Goal: Transaction & Acquisition: Purchase product/service

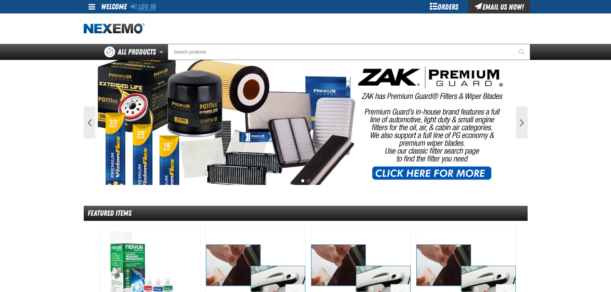
click at [147, 7] on link "Log In" at bounding box center [143, 6] width 25 height 9
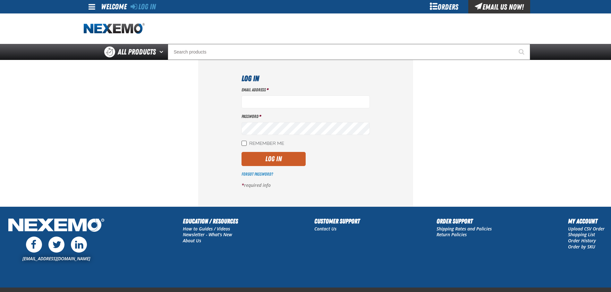
type input "SCarter01@vtaig.com"
click at [244, 143] on input "Remember Me" at bounding box center [244, 143] width 5 height 5
checkbox input "true"
click at [266, 158] on button "Log In" at bounding box center [274, 159] width 64 height 14
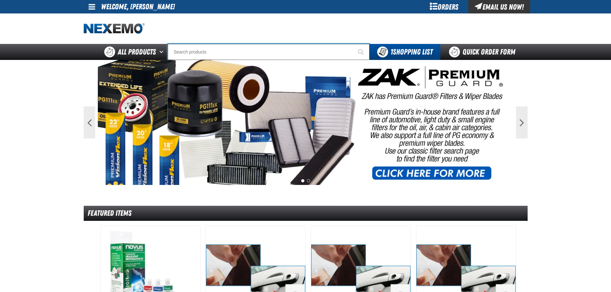
click at [206, 55] on input "Search" at bounding box center [269, 52] width 202 height 16
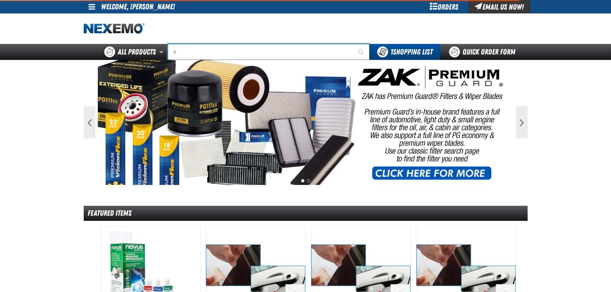
type input "vi"
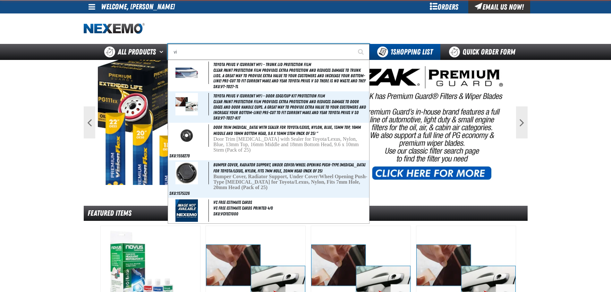
type input "violet 7000-7999"
type input "vil"
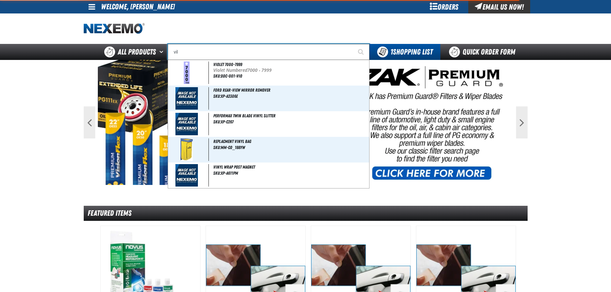
type input "village Pointe Toyota Name Badge"
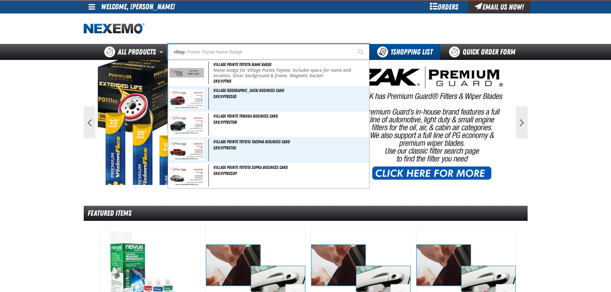
type input "village"
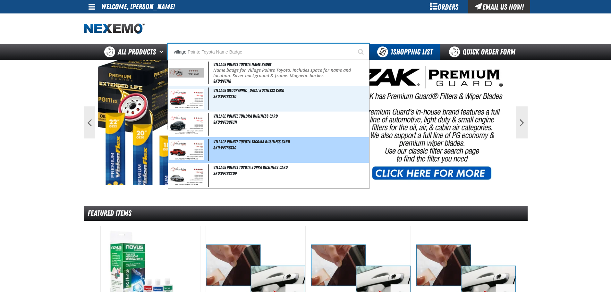
type input "village Pointe Toyota Name Badge"
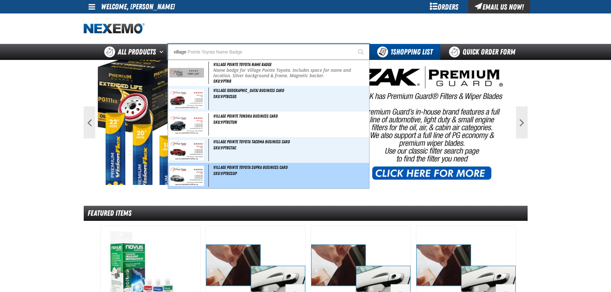
click at [256, 169] on span "Village Pointe Toyota Supra Business Card" at bounding box center [250, 167] width 74 height 5
type input "Village Pointe Toyota Supra Business Card"
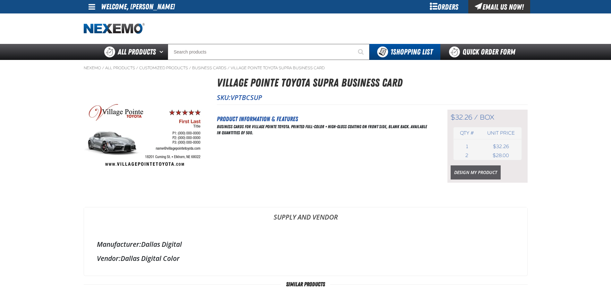
click at [470, 173] on link "Design My Product" at bounding box center [476, 173] width 50 height 14
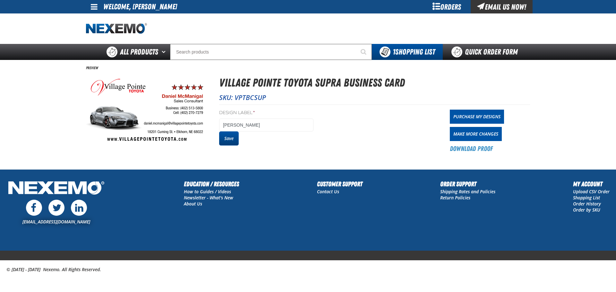
click at [228, 139] on button "Save" at bounding box center [229, 139] width 20 height 14
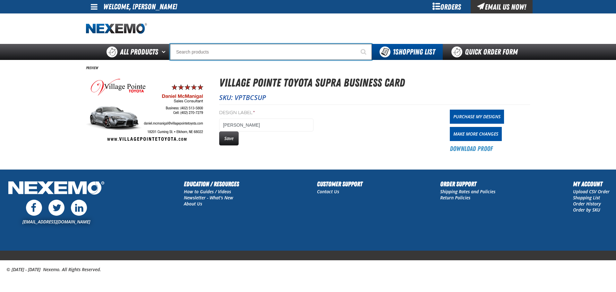
click at [202, 54] on input "Search" at bounding box center [271, 52] width 202 height 16
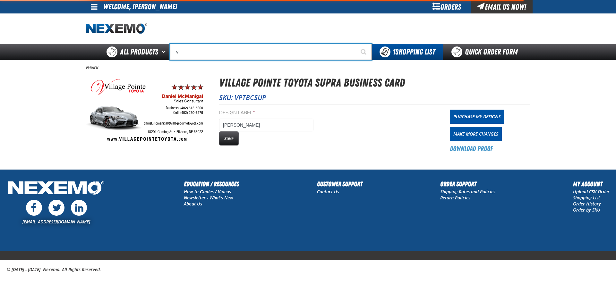
type input "vi"
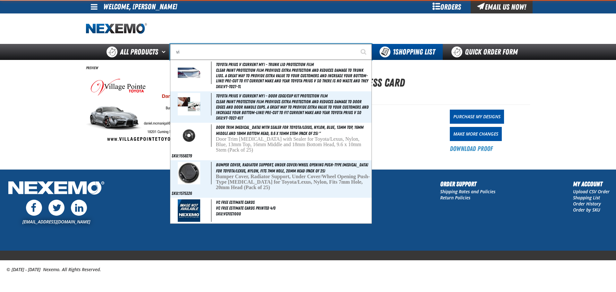
type input "violet 7000-7999"
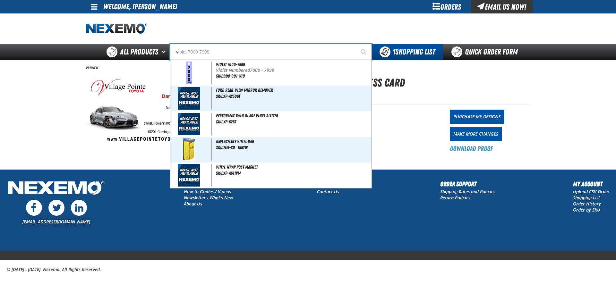
type input "vil"
type input "village Pointe Toyota Name Badge"
type input "vill"
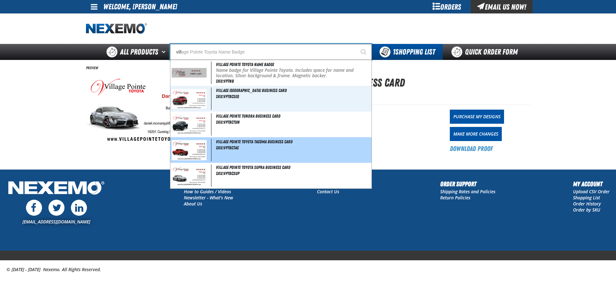
type input "village Pointe Toyota Name Badge"
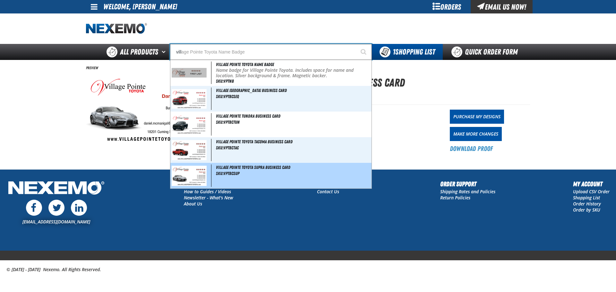
click at [188, 177] on img at bounding box center [189, 176] width 35 height 20
type input "Village Pointe Toyota Supra Business Card"
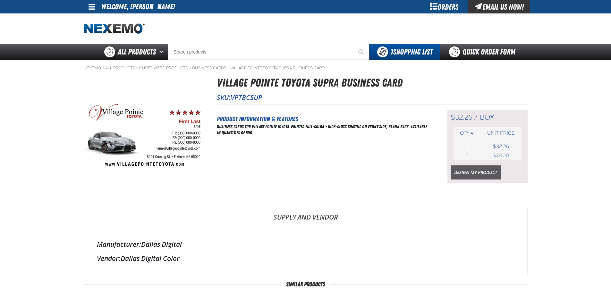
click at [475, 173] on link "Design My Product" at bounding box center [476, 173] width 50 height 14
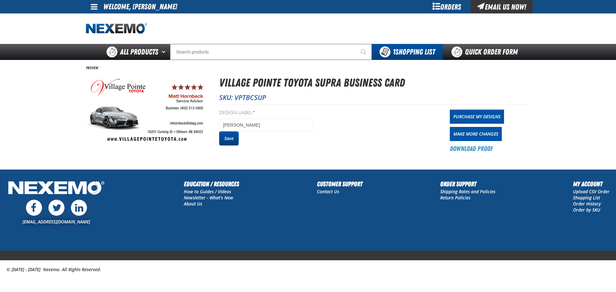
click at [231, 136] on button "Save" at bounding box center [229, 139] width 20 height 14
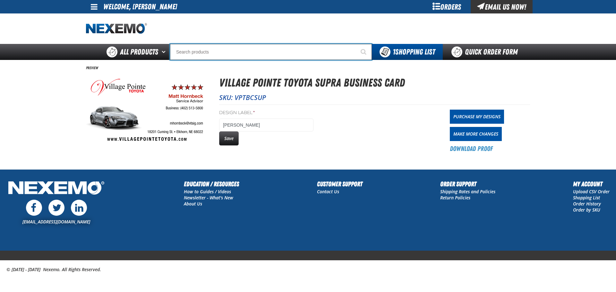
click at [193, 50] on input "Search" at bounding box center [271, 52] width 202 height 16
type input "vi"
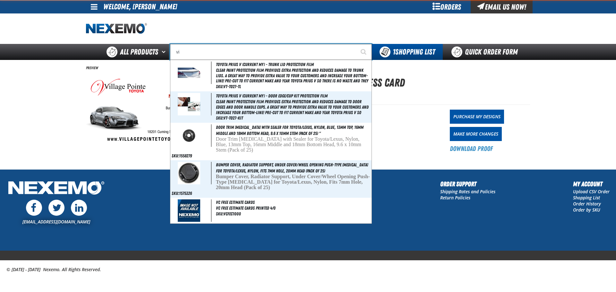
type input "violet 7000-7999"
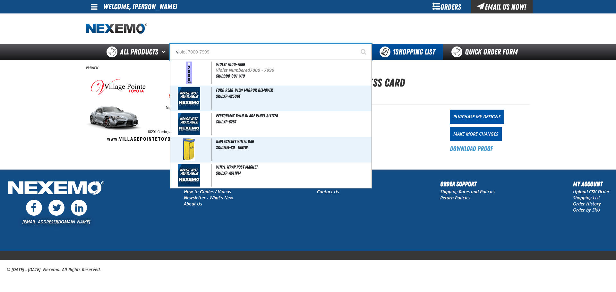
type input "vil"
type input "village Pointe Toyota Name Badge"
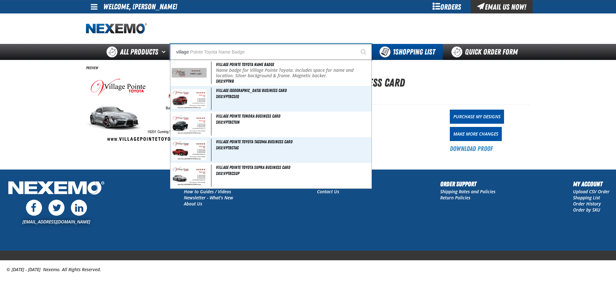
type input "village"
type input "village p"
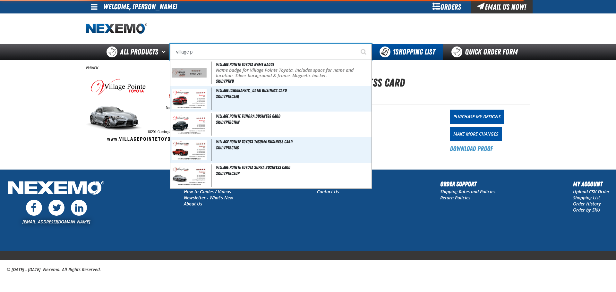
type input "village pointe Toyota Name Badge"
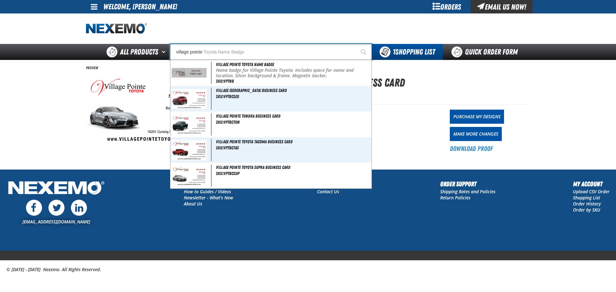
type input "village pointe"
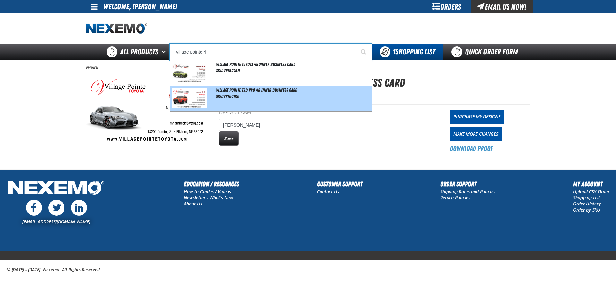
click at [190, 99] on img at bounding box center [189, 99] width 35 height 20
type input "Village Pointe TRD Pro 4Runner Business Card"
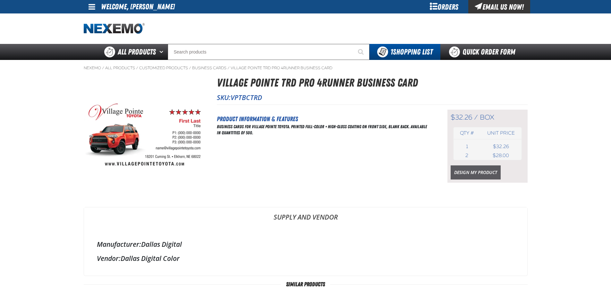
click at [469, 169] on link "Design My Product" at bounding box center [476, 173] width 50 height 14
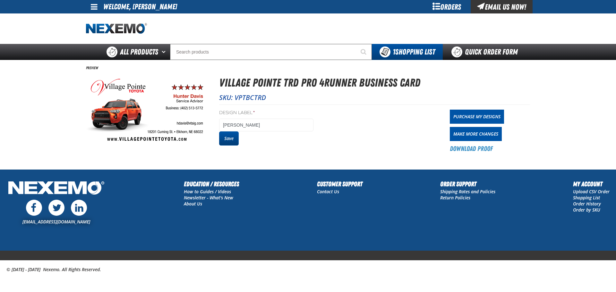
click at [230, 138] on button "Save" at bounding box center [229, 139] width 20 height 14
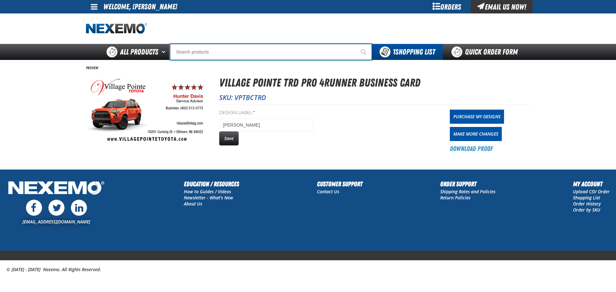
click at [196, 52] on input "Search" at bounding box center [271, 52] width 202 height 16
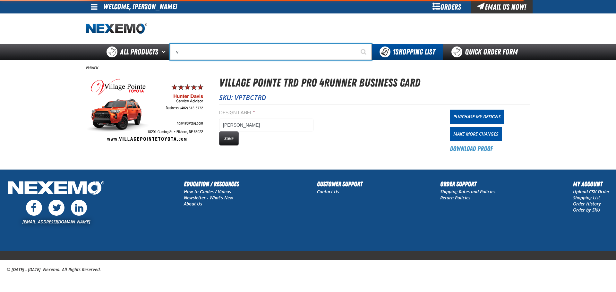
type input "vi"
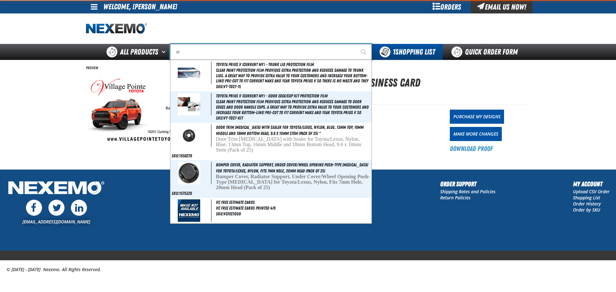
type input "violet 7000-7999"
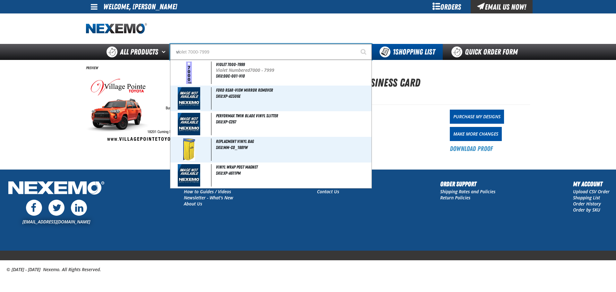
type input "vil"
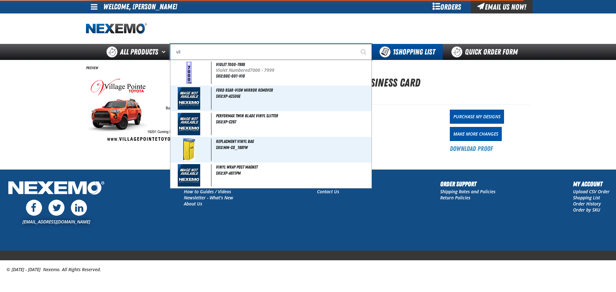
type input "village Pointe Toyota Name Badge"
type input "vill"
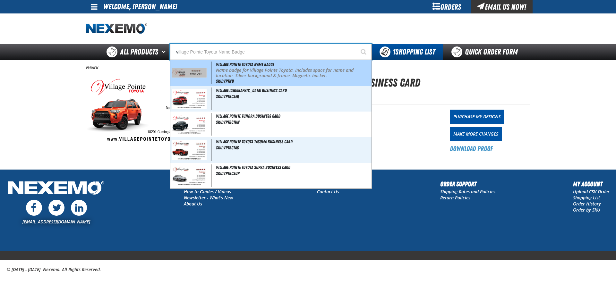
click at [197, 71] on img at bounding box center [189, 73] width 35 height 10
type input "Village Pointe Toyota Name Badge"
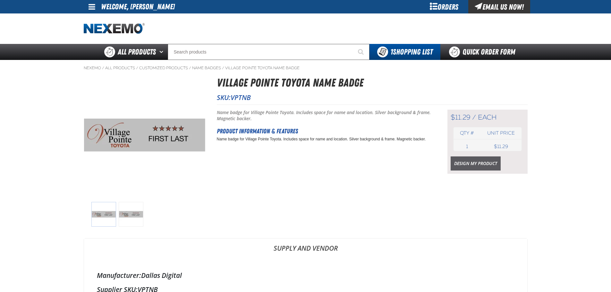
click at [472, 160] on link "Design My Product" at bounding box center [476, 164] width 50 height 14
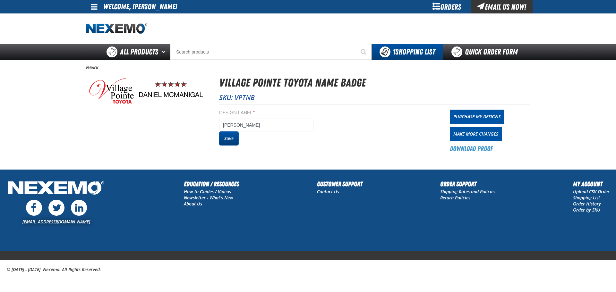
click at [231, 133] on button "Save" at bounding box center [229, 139] width 20 height 14
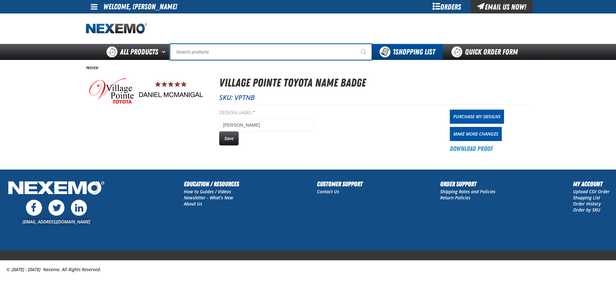
click at [201, 56] on input "Search" at bounding box center [271, 52] width 202 height 16
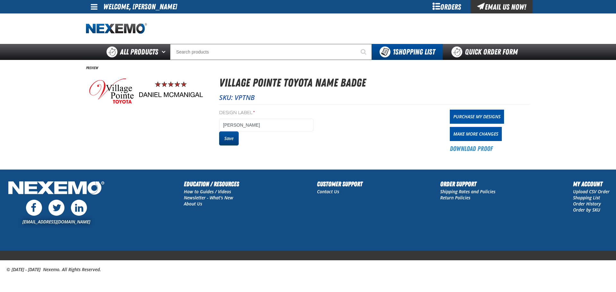
click at [229, 141] on button "Save" at bounding box center [229, 139] width 20 height 14
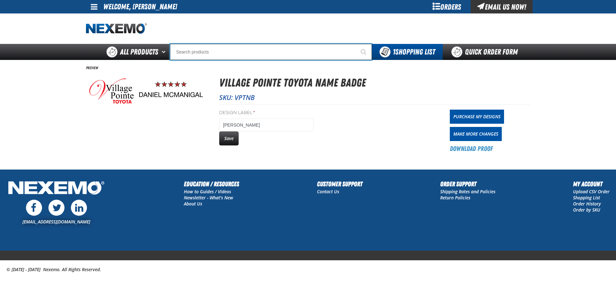
click at [198, 55] on input "Search" at bounding box center [271, 52] width 202 height 16
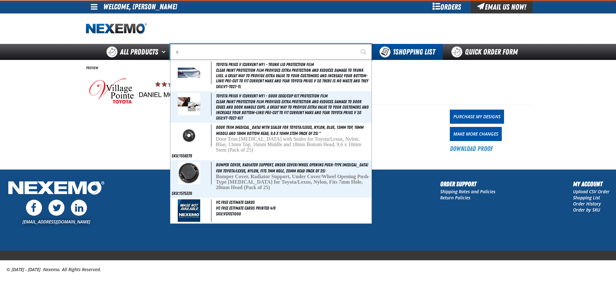
type input "vi"
type input "violet 7000-7999"
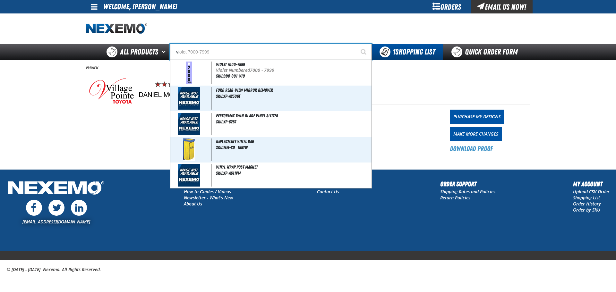
type input "vil"
type input "village Pointe Toyota Name Badge"
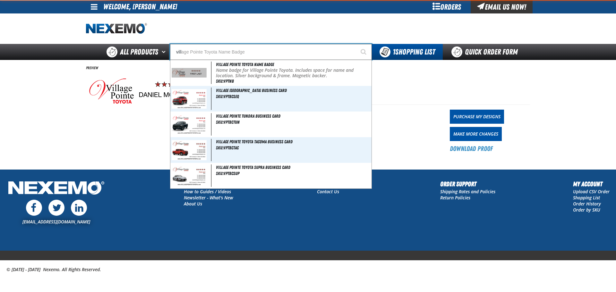
type input "villa"
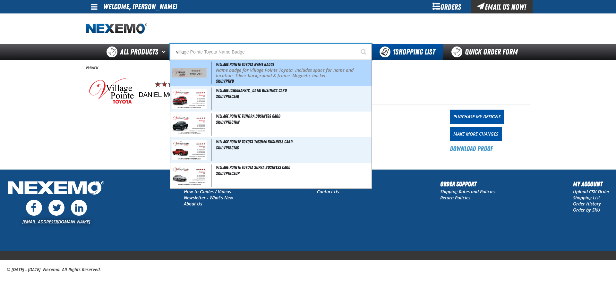
click at [177, 72] on img at bounding box center [189, 73] width 35 height 10
type input "Village Pointe Toyota Name Badge"
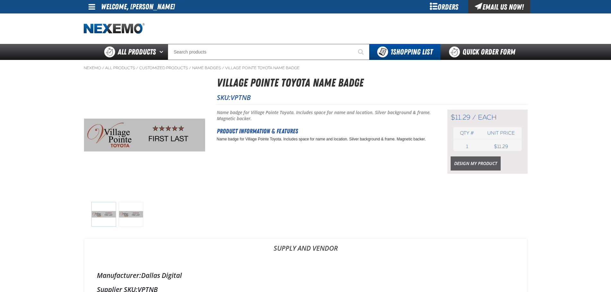
click at [492, 164] on link "Design My Product" at bounding box center [476, 164] width 50 height 14
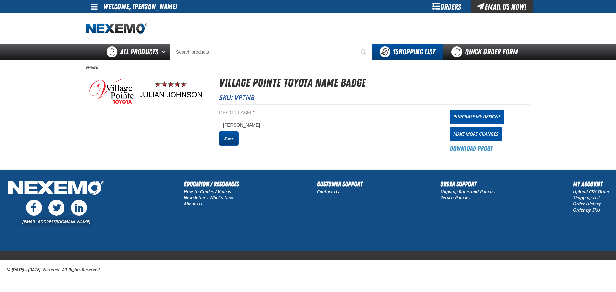
click at [228, 140] on button "Save" at bounding box center [229, 139] width 20 height 14
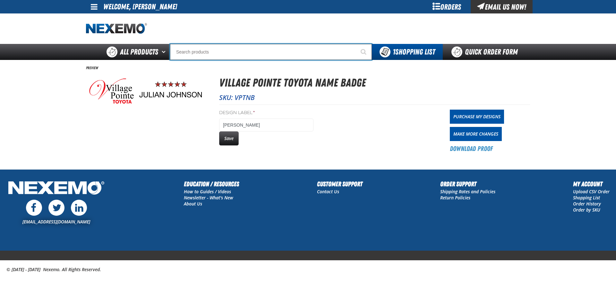
click at [197, 50] on input "Search" at bounding box center [271, 52] width 202 height 16
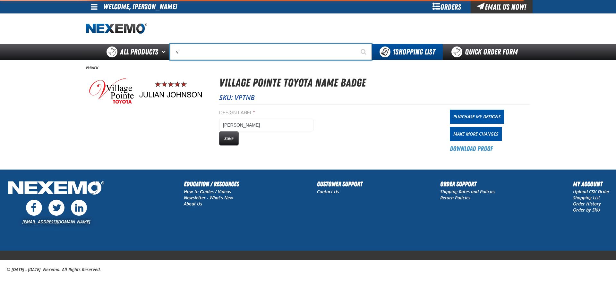
type input "vi"
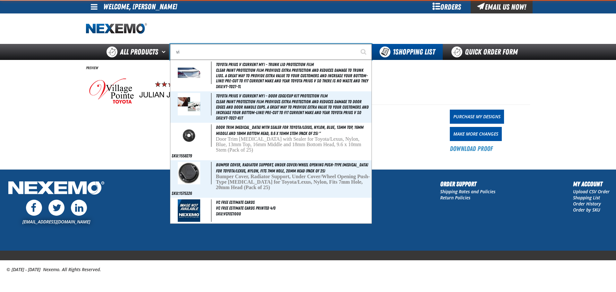
type input "violet 7000-7999"
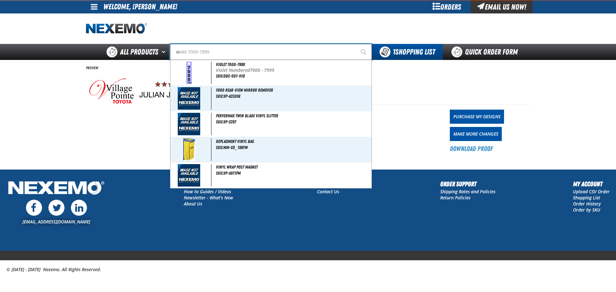
type input "vil"
type input "village Pointe Toyota Name Badge"
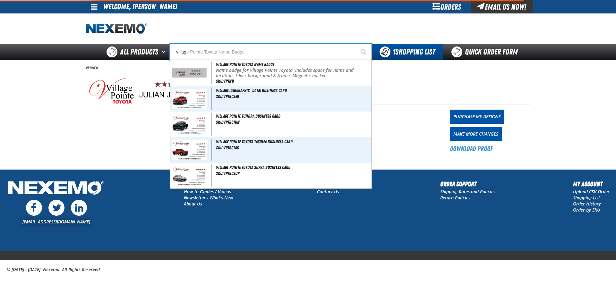
type input "village"
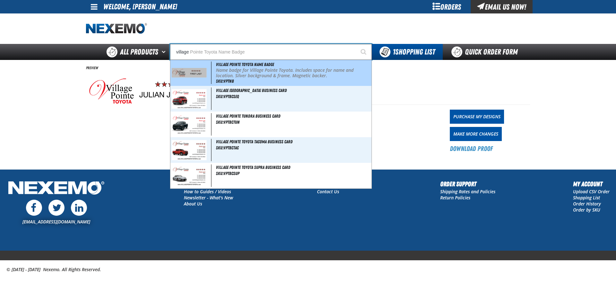
click at [194, 71] on img at bounding box center [189, 73] width 35 height 10
type input "Village Pointe Toyota Name Badge"
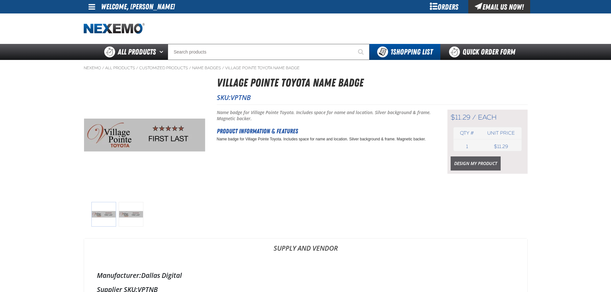
click at [481, 161] on link "Design My Product" at bounding box center [476, 164] width 50 height 14
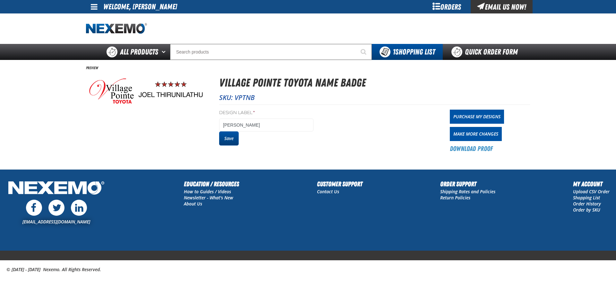
click at [234, 139] on button "Save" at bounding box center [229, 139] width 20 height 14
click at [465, 113] on link "Purchase My Designs" at bounding box center [477, 117] width 54 height 14
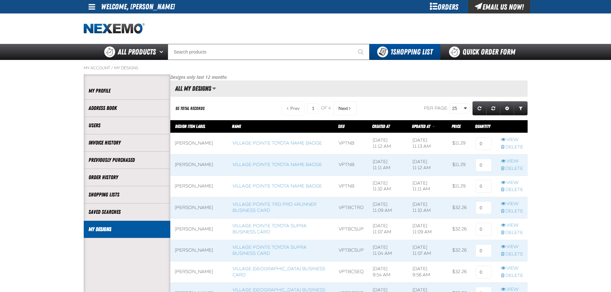
scroll to position [0, 0]
click at [481, 141] on input at bounding box center [484, 143] width 16 height 13
type input "1"
click at [485, 166] on input at bounding box center [484, 165] width 16 height 13
type input "1"
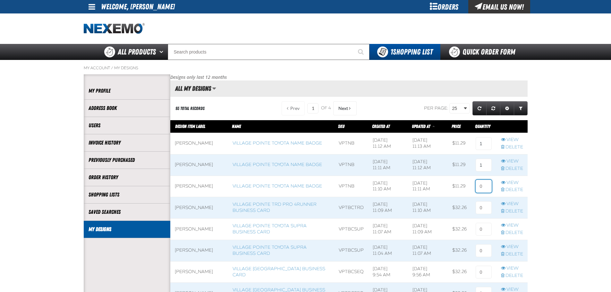
click at [484, 190] on input at bounding box center [484, 186] width 16 height 13
type input "1"
click at [484, 208] on input at bounding box center [484, 208] width 16 height 13
type input "1"
click at [480, 231] on input at bounding box center [484, 229] width 16 height 13
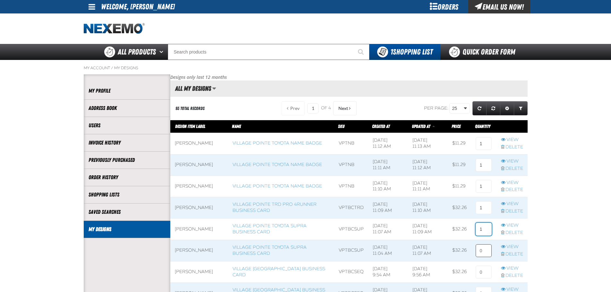
type input "1"
click at [483, 254] on input at bounding box center [484, 251] width 16 height 13
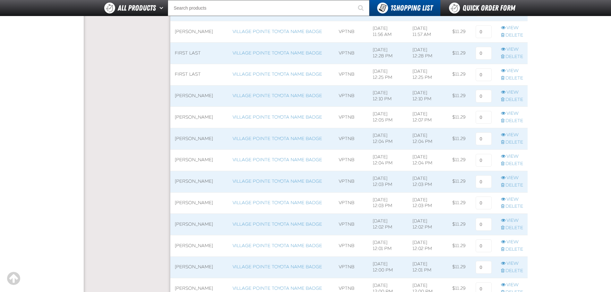
scroll to position [532, 0]
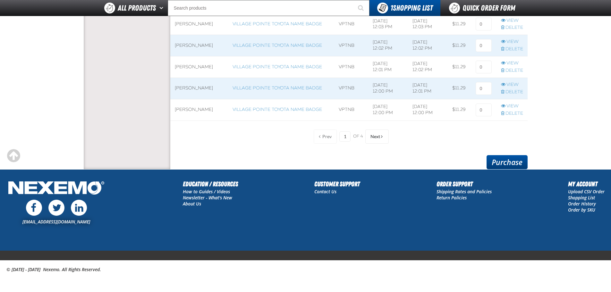
type input "1"
click at [507, 165] on link "Purchase" at bounding box center [507, 162] width 41 height 14
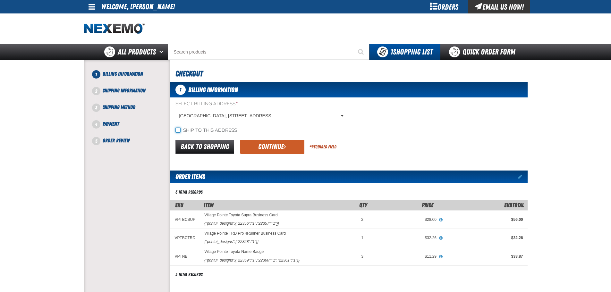
click at [178, 129] on input "Ship to this address" at bounding box center [178, 130] width 5 height 5
checkbox input "true"
click at [278, 147] on button "Continue" at bounding box center [272, 147] width 64 height 14
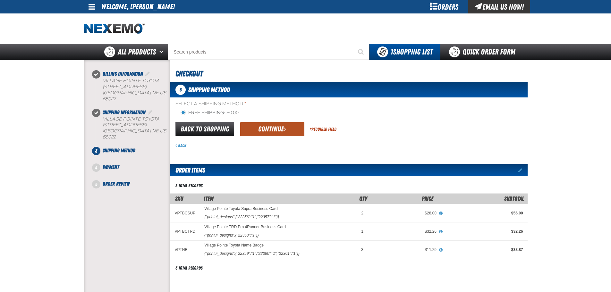
click at [264, 132] on button "Continue" at bounding box center [272, 129] width 64 height 14
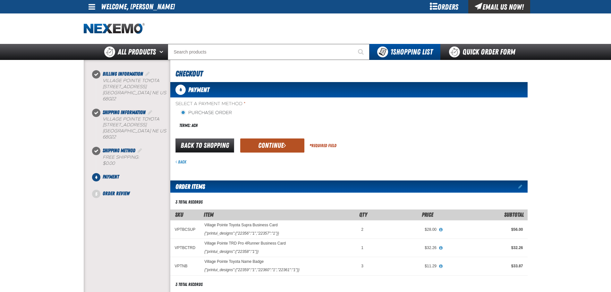
click at [264, 142] on button "Continue" at bounding box center [272, 146] width 64 height 14
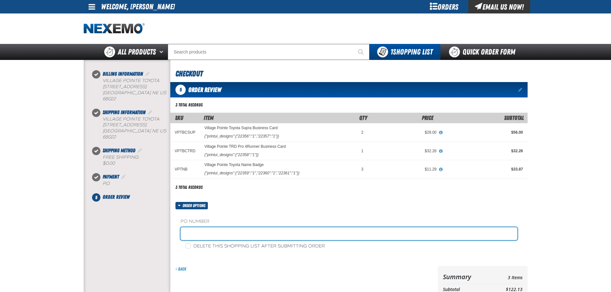
click at [203, 232] on input "text" at bounding box center [349, 234] width 337 height 13
type input "sales/service"
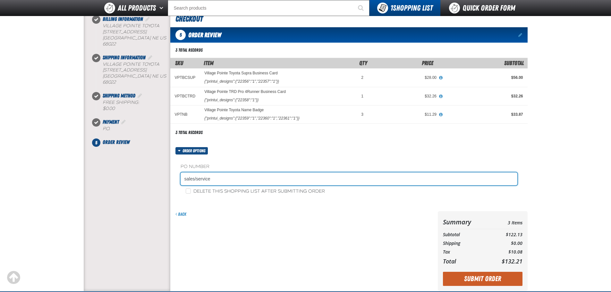
scroll to position [96, 0]
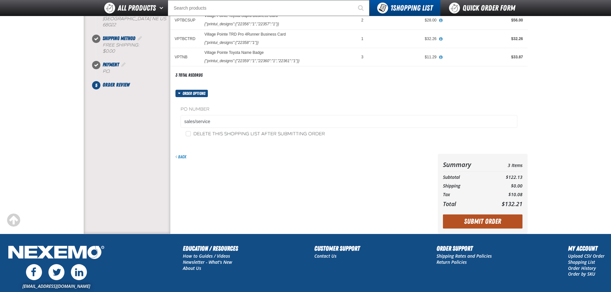
click at [504, 222] on button "Submit Order" at bounding box center [483, 222] width 80 height 14
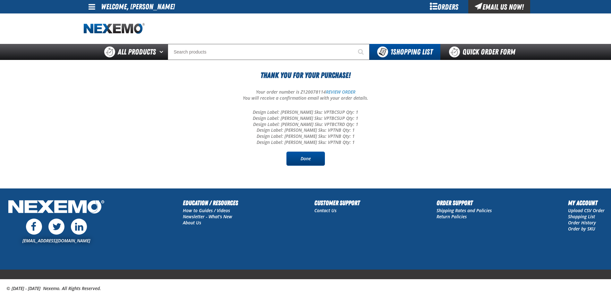
click at [310, 161] on link "Done" at bounding box center [306, 159] width 39 height 14
